Goal: Find contact information: Find contact information

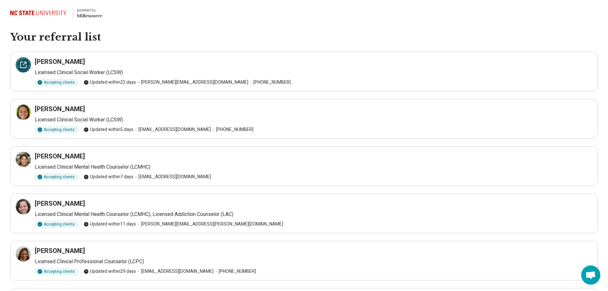
click at [23, 63] on icon at bounding box center [23, 65] width 8 height 8
click at [25, 112] on icon at bounding box center [23, 112] width 8 height 8
click at [27, 159] on icon at bounding box center [23, 160] width 8 height 8
click at [22, 203] on icon at bounding box center [23, 207] width 8 height 8
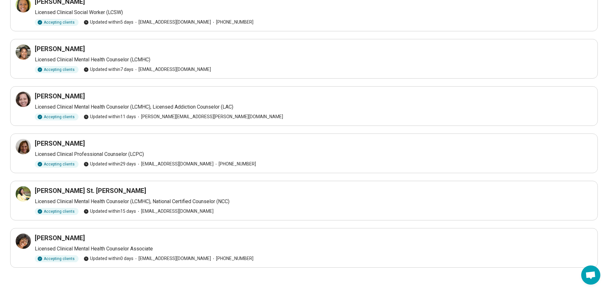
scroll to position [110, 0]
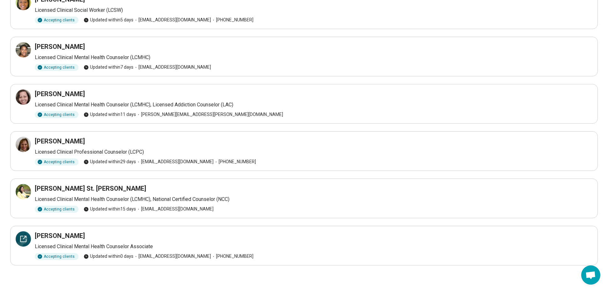
click at [22, 238] on icon at bounding box center [23, 239] width 8 height 8
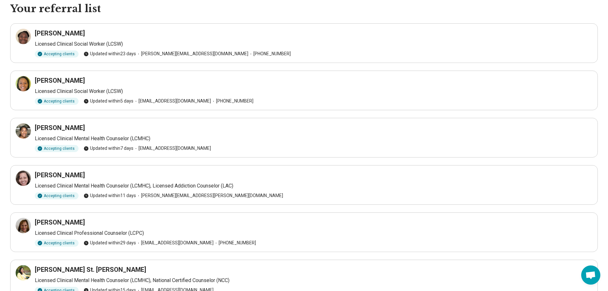
scroll to position [19, 0]
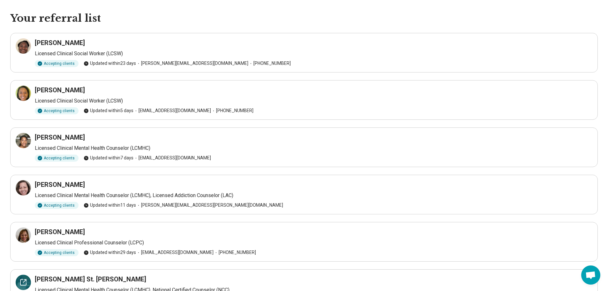
click at [26, 282] on icon at bounding box center [23, 282] width 8 height 8
drag, startPoint x: 608, startPoint y: 161, endPoint x: 606, endPoint y: 190, distance: 29.1
click at [605, 193] on main "Your referral list Gabriella Ansah Licensed Clinical Social Worker (LCSW) Accep…" at bounding box center [304, 197] width 608 height 370
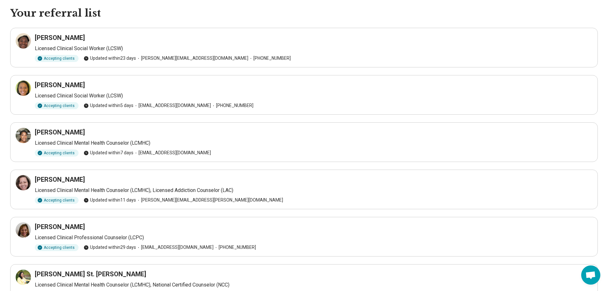
scroll to position [12, 0]
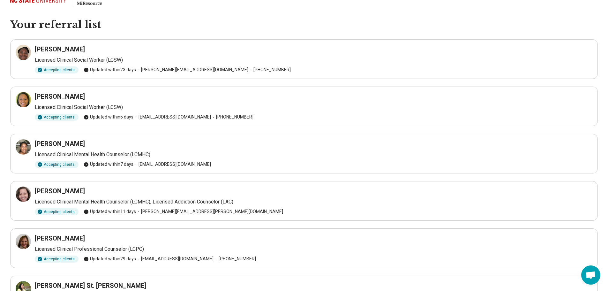
click at [278, 12] on header "powered by Miresource logo" at bounding box center [304, 1] width 608 height 26
click at [22, 193] on icon at bounding box center [23, 194] width 8 height 8
click at [26, 97] on icon at bounding box center [25, 98] width 2 height 2
click at [25, 97] on icon at bounding box center [25, 98] width 2 height 2
click at [27, 145] on div at bounding box center [23, 146] width 15 height 15
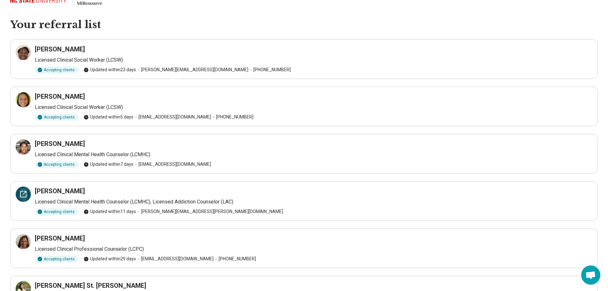
click at [22, 193] on icon at bounding box center [23, 194] width 8 height 8
click at [24, 239] on icon at bounding box center [25, 240] width 2 height 2
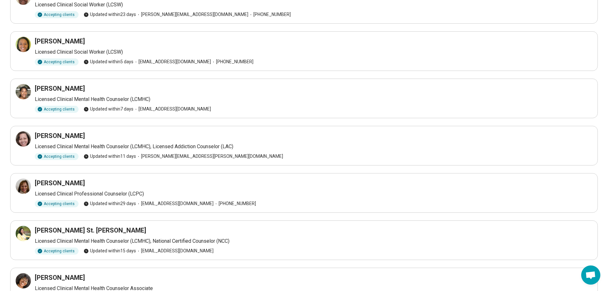
scroll to position [70, 0]
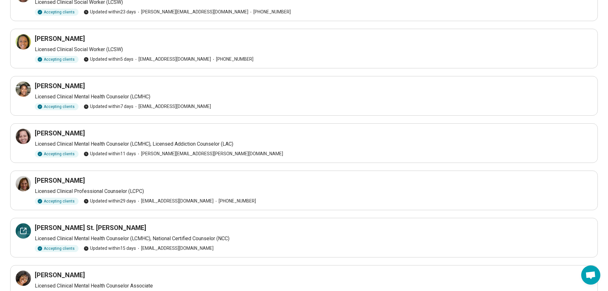
click at [24, 227] on icon at bounding box center [23, 231] width 8 height 8
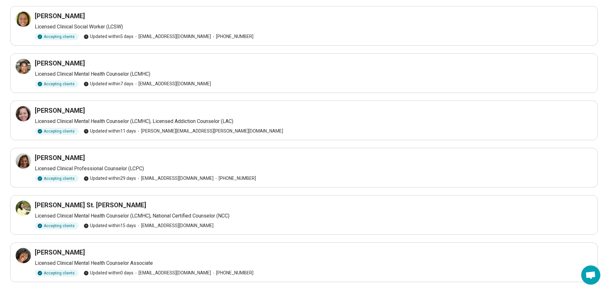
scroll to position [110, 0]
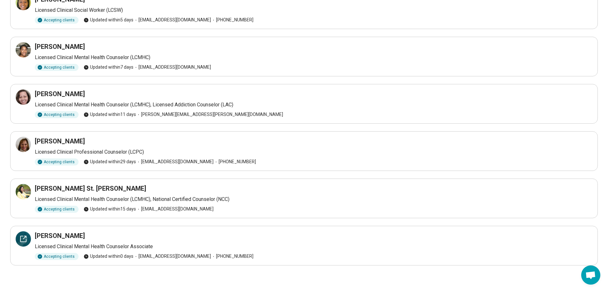
click at [21, 238] on icon at bounding box center [23, 239] width 8 height 8
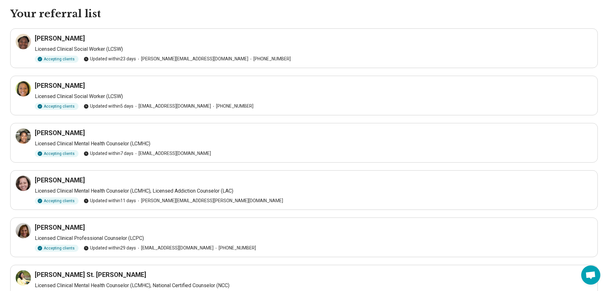
scroll to position [14, 0]
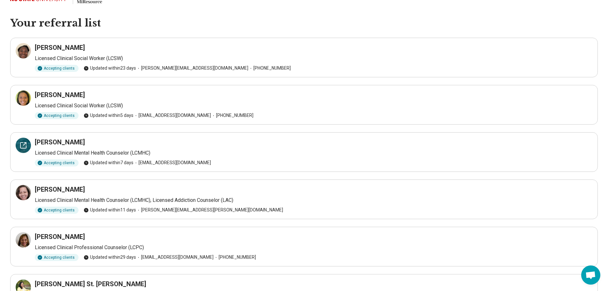
click at [25, 147] on icon at bounding box center [23, 145] width 8 height 8
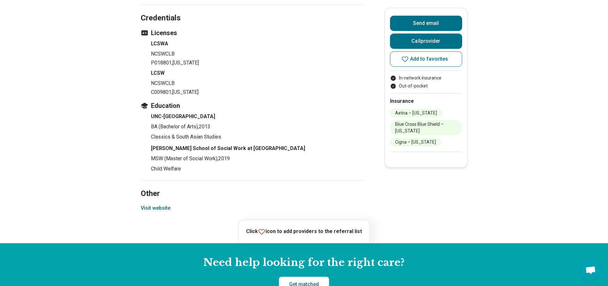
scroll to position [787, 0]
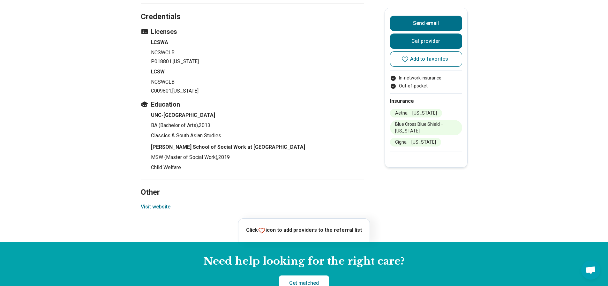
click at [163, 203] on button "Visit website" at bounding box center [156, 207] width 30 height 8
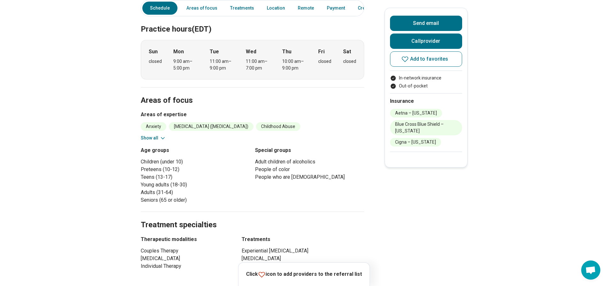
scroll to position [190, 0]
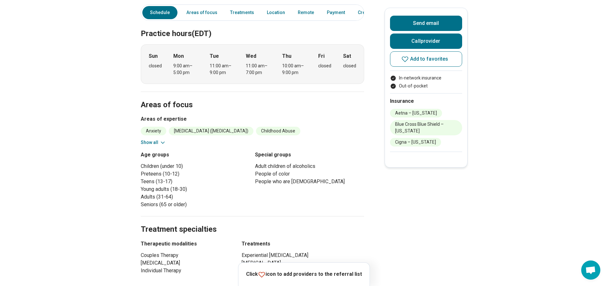
click at [165, 140] on icon at bounding box center [163, 143] width 6 height 6
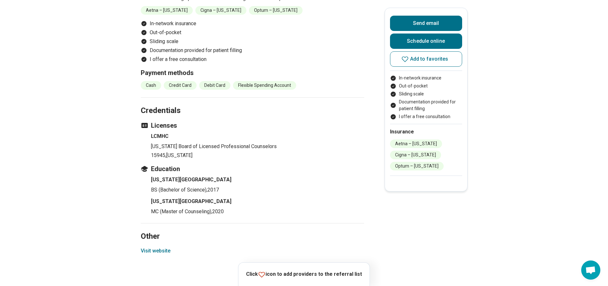
scroll to position [673, 0]
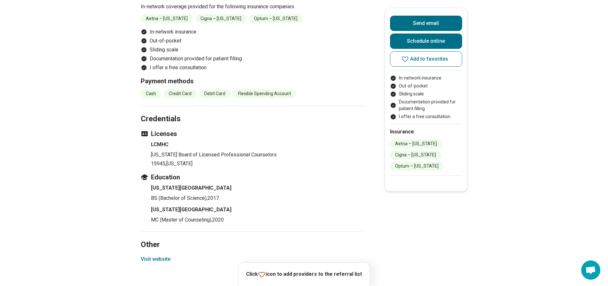
click at [159, 255] on button "Visit website" at bounding box center [156, 259] width 30 height 8
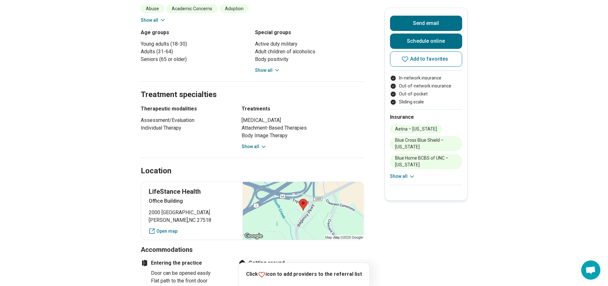
scroll to position [337, 0]
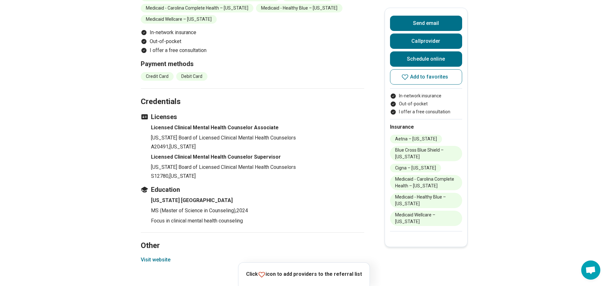
scroll to position [592, 0]
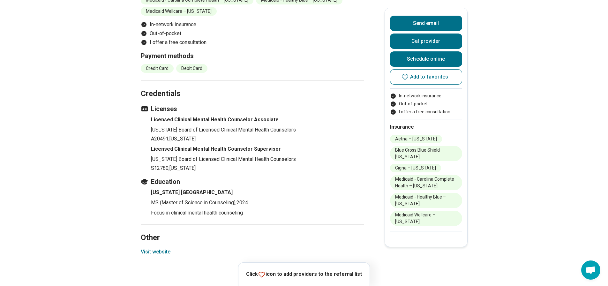
click at [164, 248] on button "Visit website" at bounding box center [156, 252] width 30 height 8
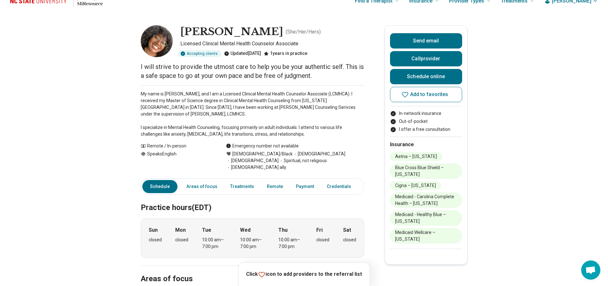
scroll to position [0, 0]
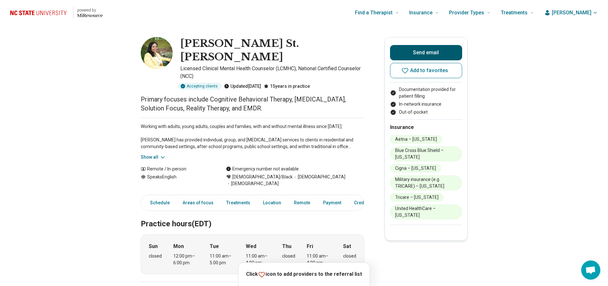
click at [429, 50] on button "Send email" at bounding box center [426, 52] width 72 height 15
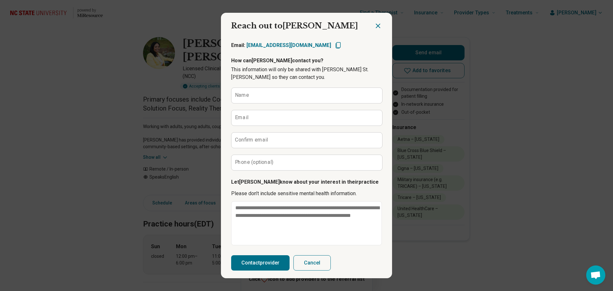
click at [376, 23] on icon "Close dialog" at bounding box center [378, 26] width 8 height 8
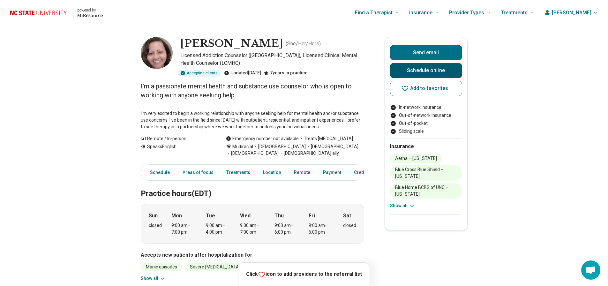
click at [432, 69] on link "Schedule online" at bounding box center [426, 70] width 72 height 15
